Goal: Transaction & Acquisition: Obtain resource

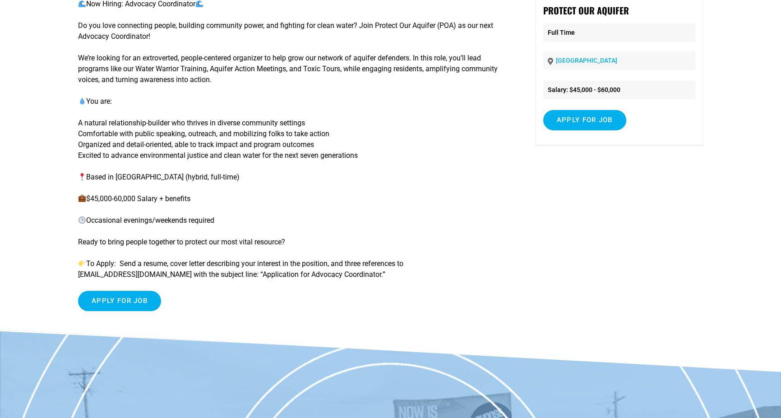
scroll to position [135, 0]
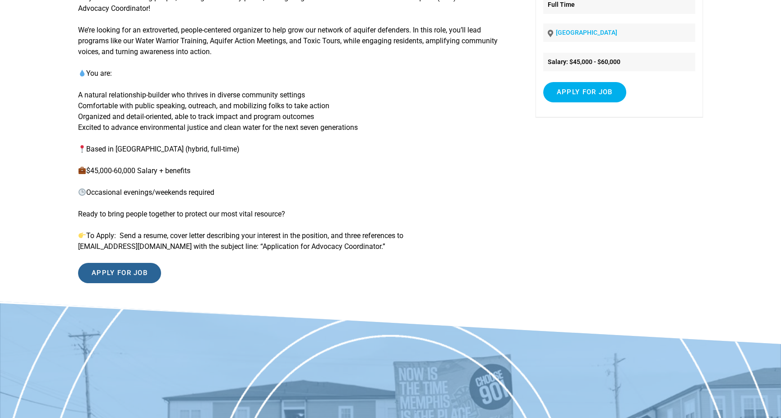
click at [156, 273] on input "Apply for job" at bounding box center [119, 273] width 83 height 20
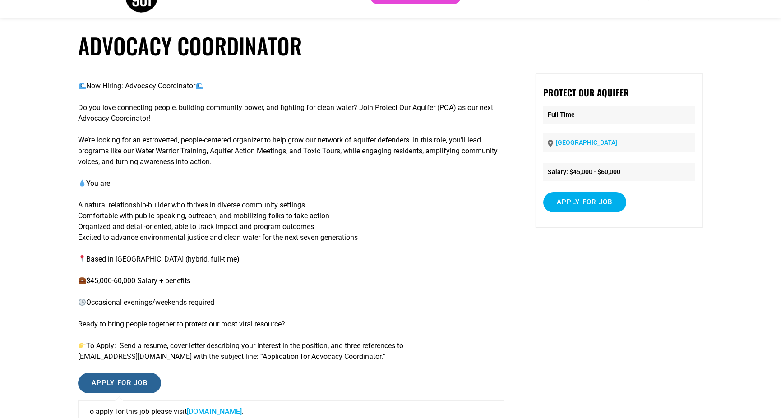
scroll to position [225, 0]
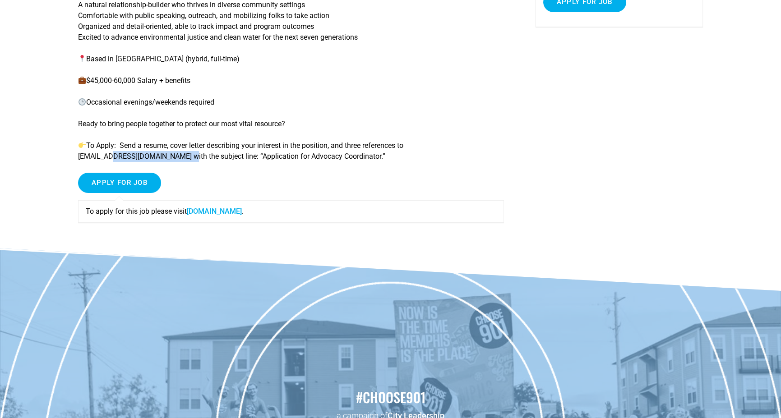
drag, startPoint x: 178, startPoint y: 160, endPoint x: 108, endPoint y: 152, distance: 69.8
click at [108, 152] on p "To Apply: Send a resume, cover letter describing your interest in the position,…" at bounding box center [291, 151] width 426 height 22
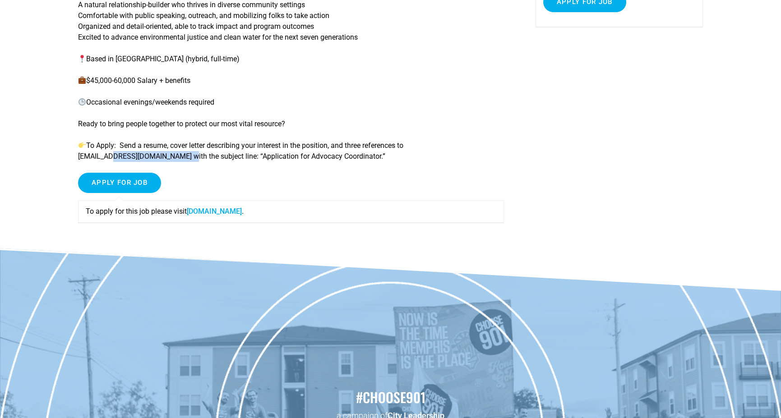
scroll to position [0, 0]
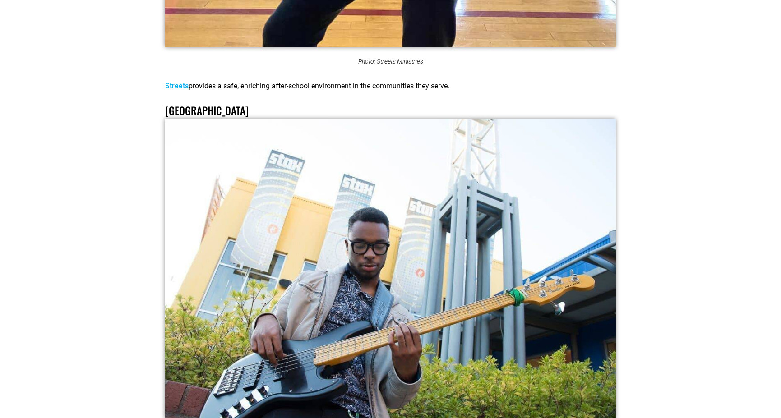
scroll to position [13361, 0]
